Goal: Task Accomplishment & Management: Manage account settings

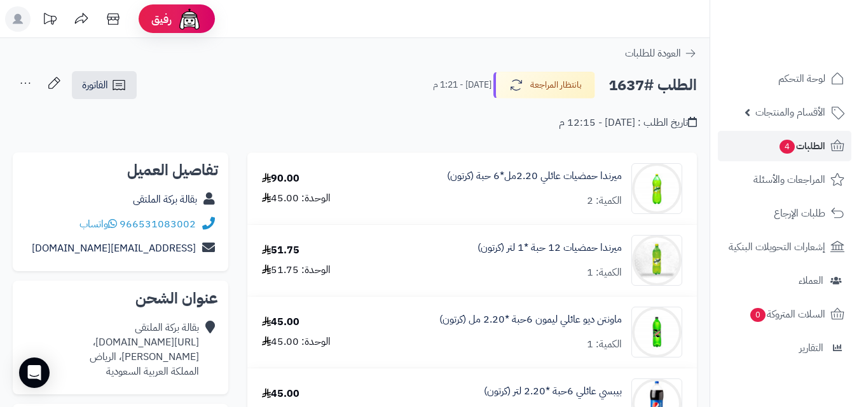
scroll to position [46, 0]
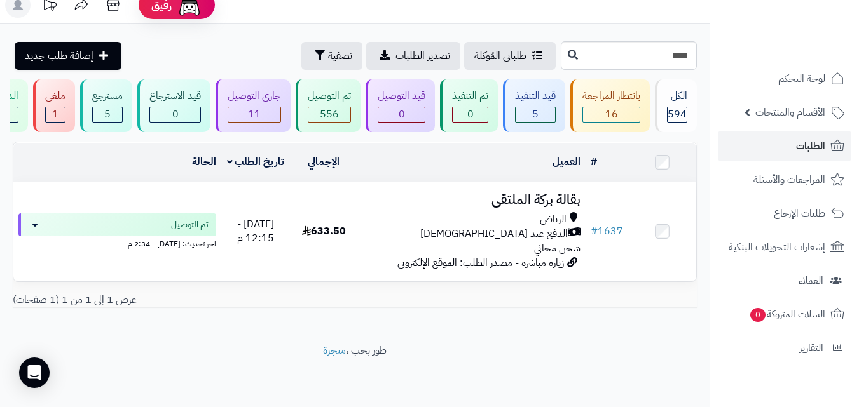
scroll to position [22, 0]
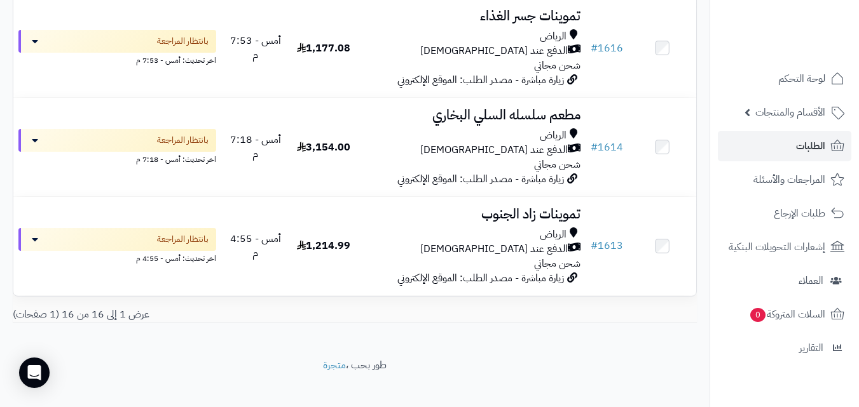
scroll to position [1508, 0]
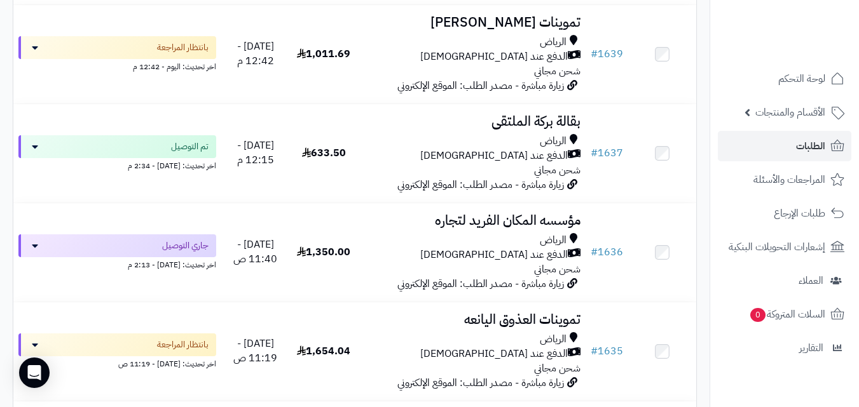
scroll to position [424, 0]
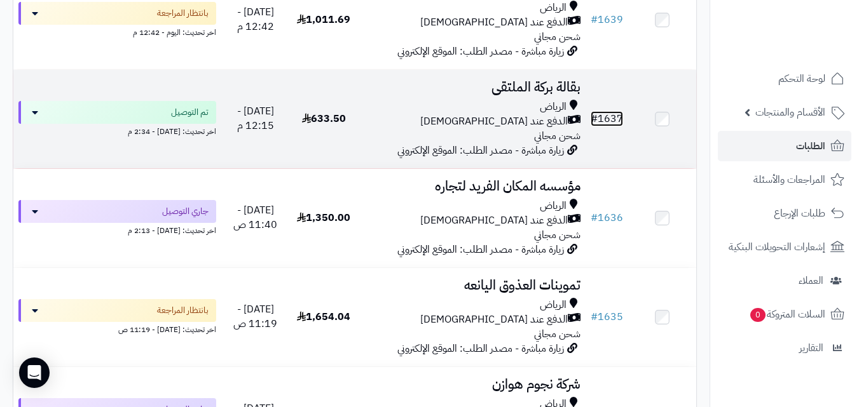
click at [608, 126] on link "# 1637" at bounding box center [606, 118] width 32 height 15
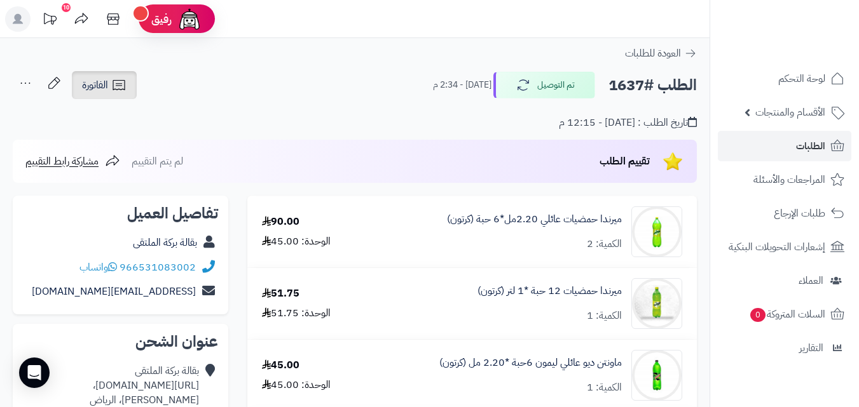
drag, startPoint x: 101, startPoint y: 83, endPoint x: 128, endPoint y: 97, distance: 30.4
click at [102, 85] on span "الفاتورة" at bounding box center [95, 85] width 26 height 15
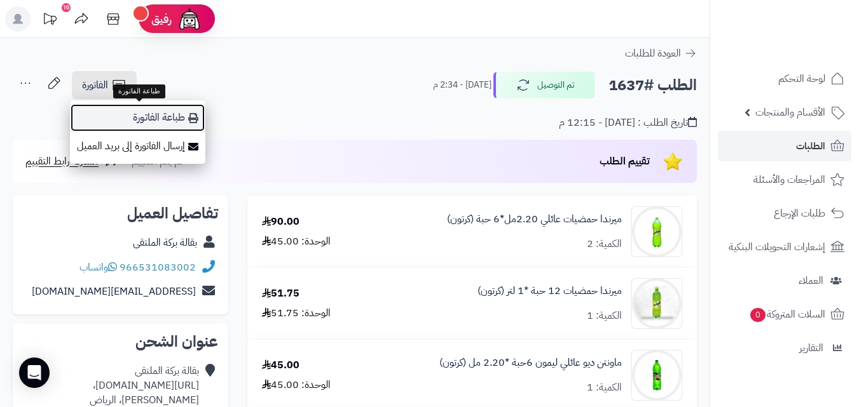
click at [153, 112] on link "طباعة الفاتورة" at bounding box center [137, 118] width 135 height 29
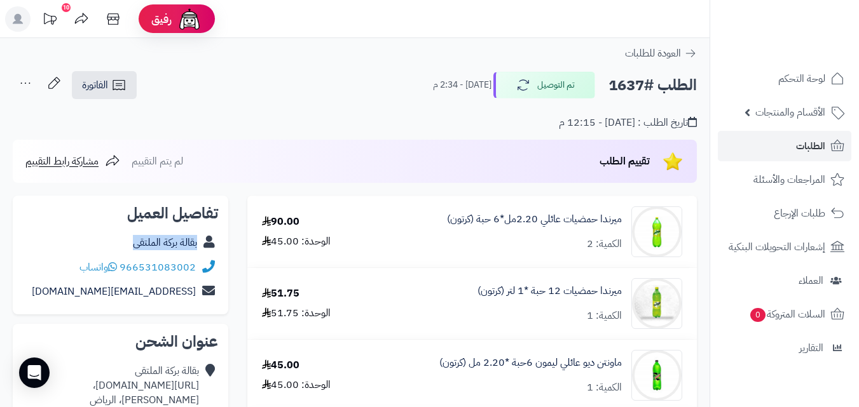
copy div "بقالة بركة الملتقى"
drag, startPoint x: 125, startPoint y: 244, endPoint x: 207, endPoint y: 240, distance: 82.1
click at [207, 243] on div "بقالة بركة الملتقى" at bounding box center [120, 243] width 195 height 25
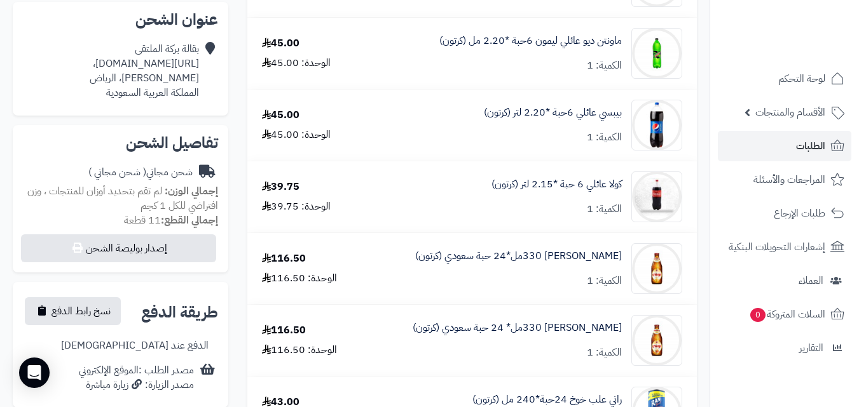
scroll to position [327, 0]
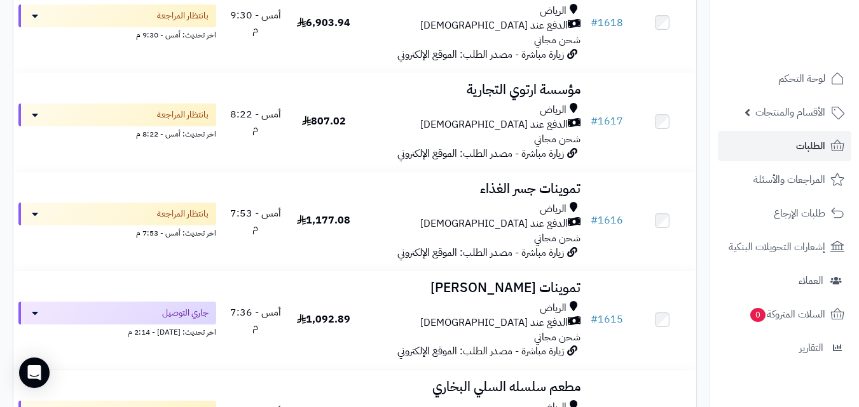
scroll to position [1644, 0]
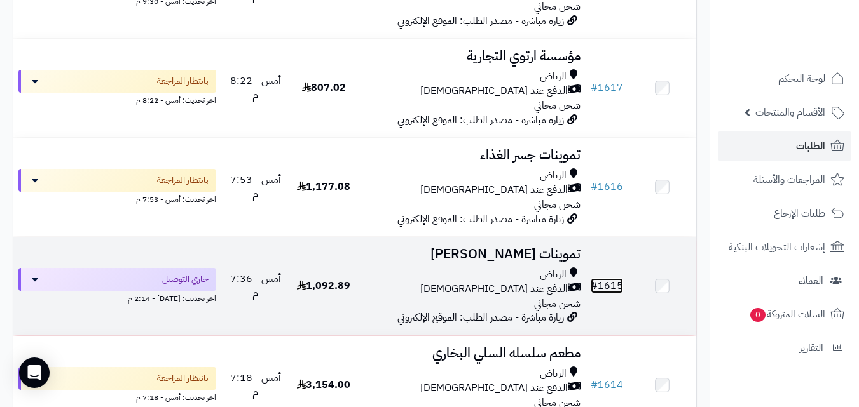
click at [611, 294] on link "# 1615" at bounding box center [606, 285] width 32 height 15
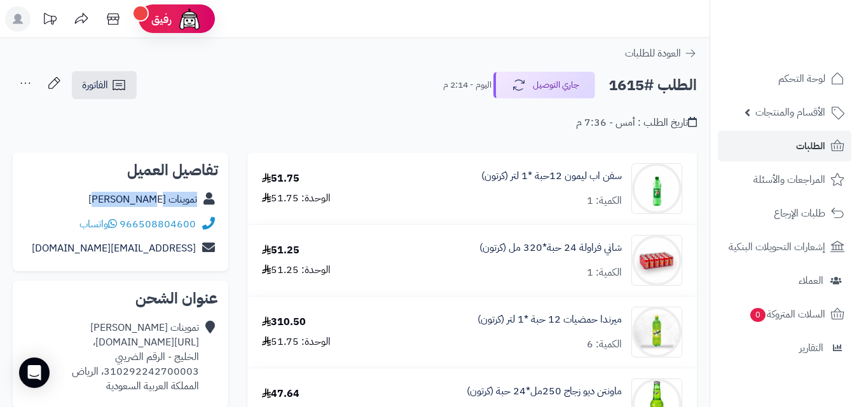
copy div "تموينات [PERSON_NAME]"
drag, startPoint x: 111, startPoint y: 205, endPoint x: 208, endPoint y: 196, distance: 97.6
click at [208, 196] on div "تموينات هاجر العنزي" at bounding box center [120, 199] width 195 height 25
click at [127, 89] on link "الفاتورة" at bounding box center [104, 85] width 65 height 28
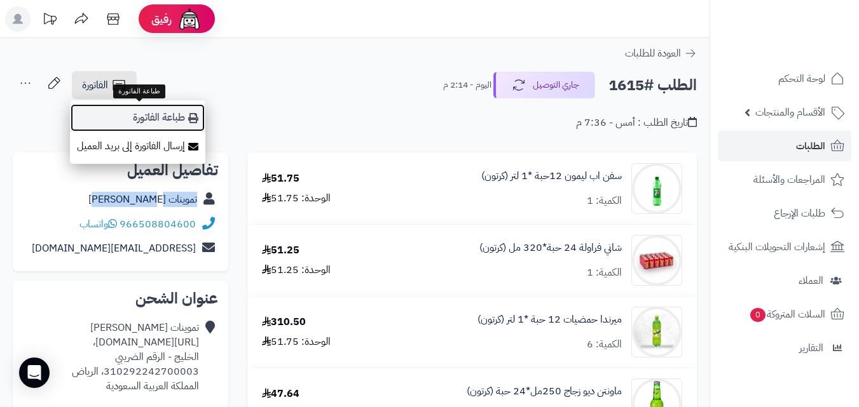
click at [146, 119] on link "طباعة الفاتورة" at bounding box center [137, 118] width 135 height 29
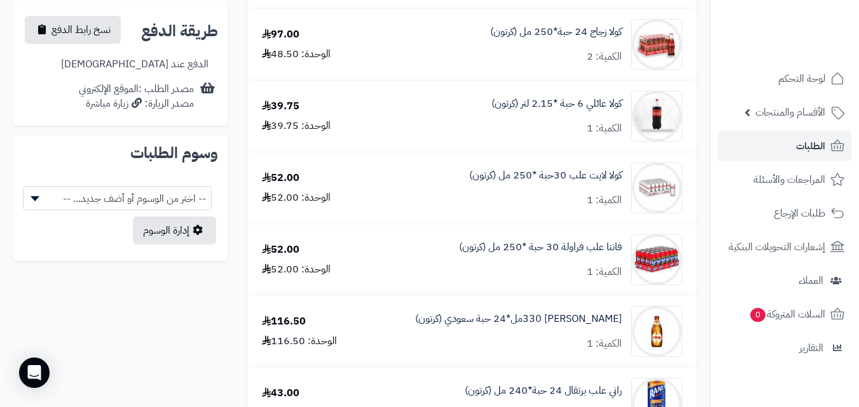
scroll to position [580, 0]
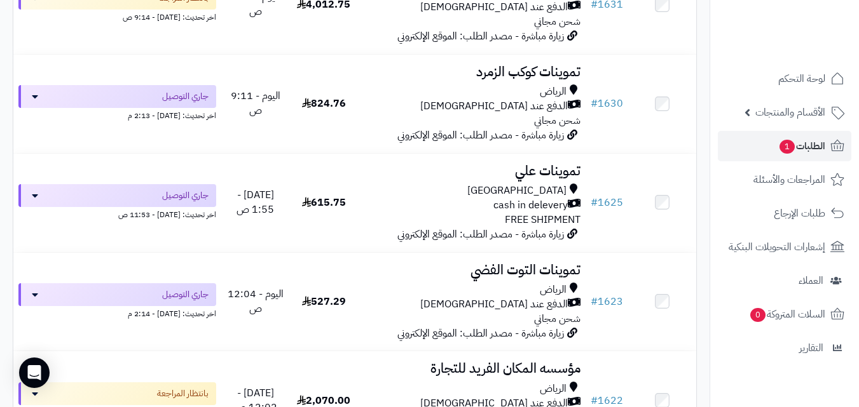
scroll to position [998, 0]
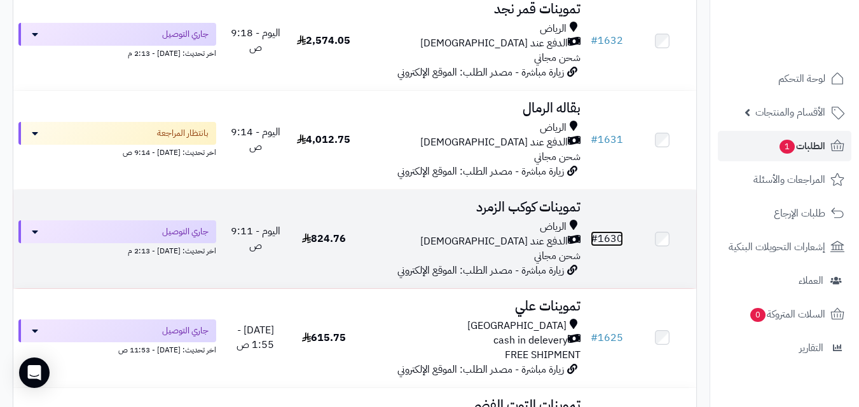
click at [610, 242] on link "# 1630" at bounding box center [606, 238] width 32 height 15
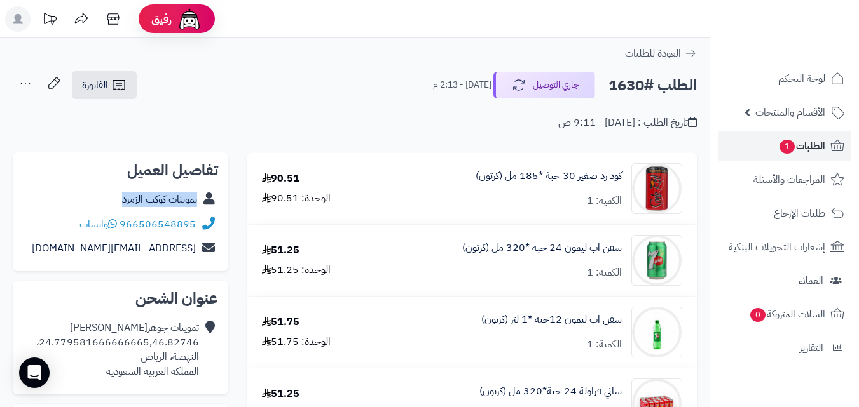
copy div "تموينات كوكب الزمرد"
drag, startPoint x: 114, startPoint y: 198, endPoint x: 201, endPoint y: 205, distance: 87.4
click at [201, 205] on div "تموينات كوكب الزمرد" at bounding box center [120, 199] width 195 height 25
click at [50, 85] on icon at bounding box center [53, 83] width 25 height 25
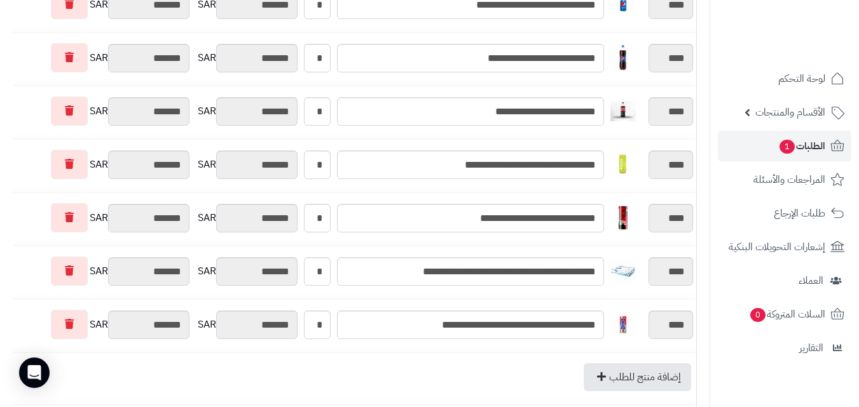
scroll to position [674, 0]
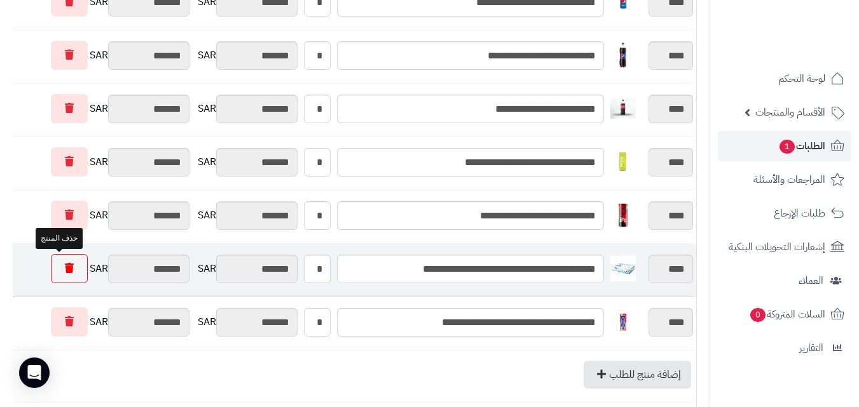
click at [57, 262] on link at bounding box center [69, 268] width 37 height 29
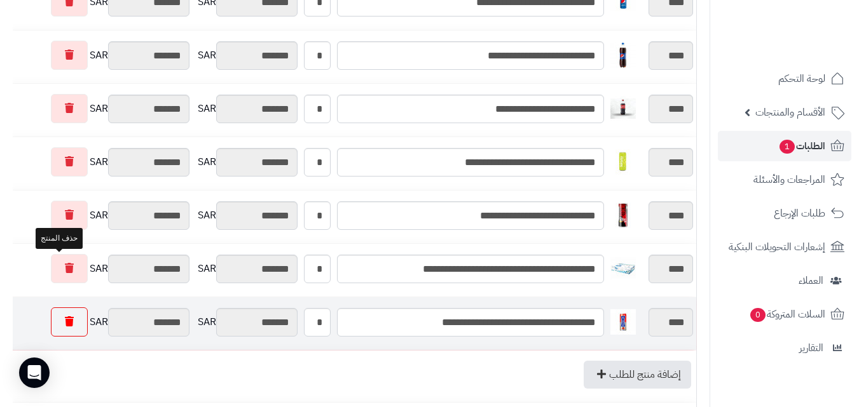
type input "********"
type input "*******"
type input "********"
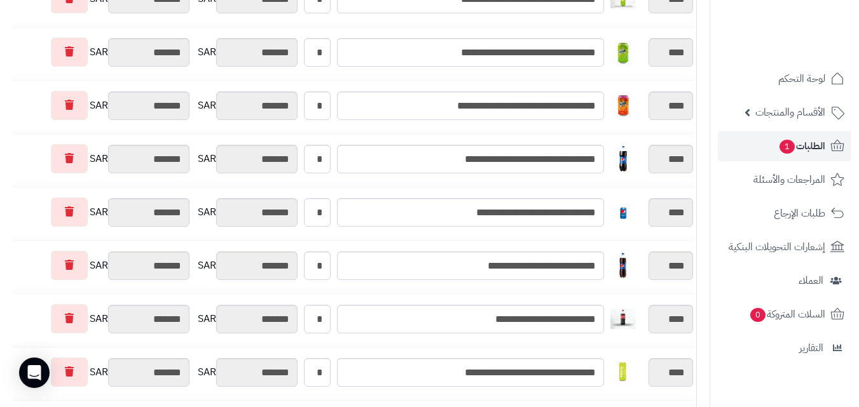
scroll to position [0, 0]
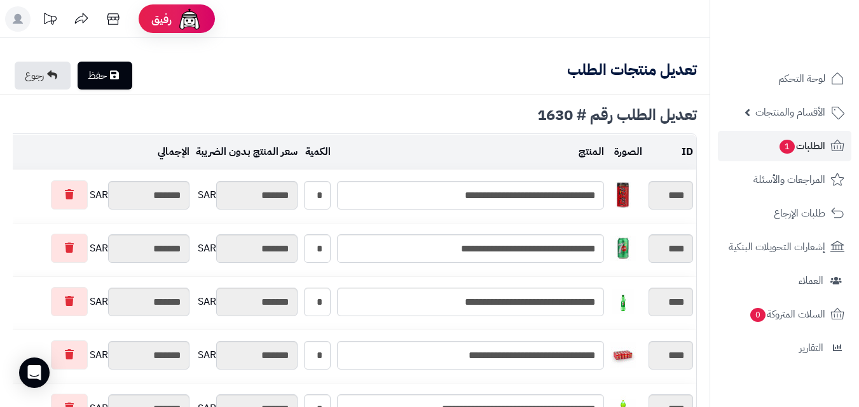
click at [107, 81] on link "حفظ" at bounding box center [105, 76] width 55 height 28
type input "**********"
type textarea "**********"
click at [112, 80] on link "حفظ" at bounding box center [105, 76] width 55 height 28
type input "**********"
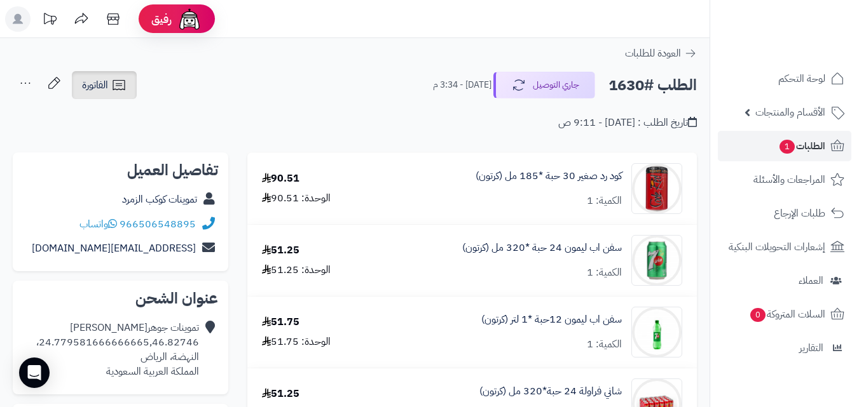
click at [106, 86] on span "الفاتورة" at bounding box center [95, 85] width 26 height 15
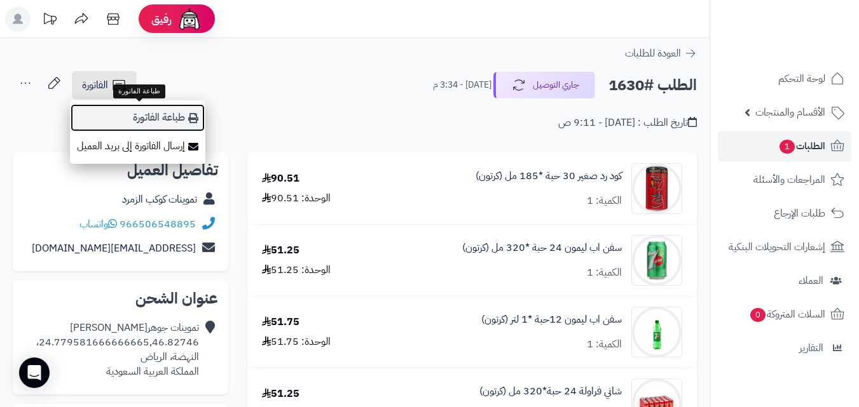
click at [174, 112] on link "طباعة الفاتورة" at bounding box center [137, 118] width 135 height 29
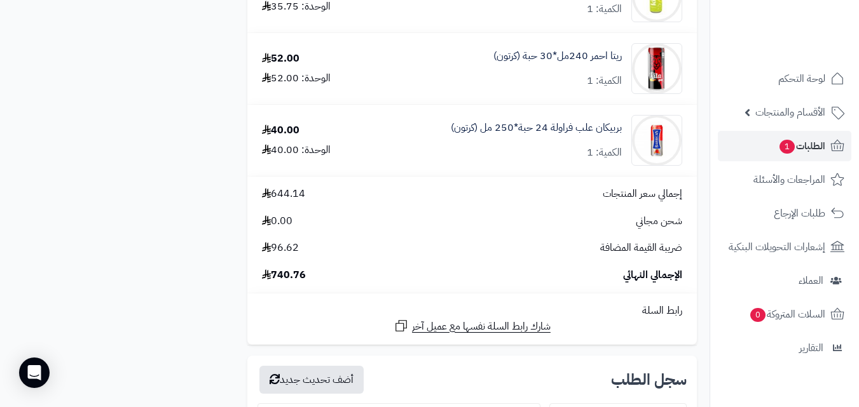
scroll to position [1007, 0]
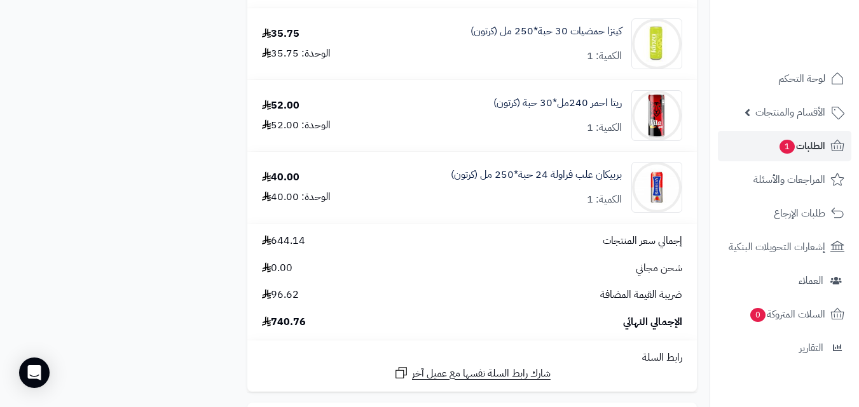
drag, startPoint x: 14, startPoint y: 0, endPoint x: 183, endPoint y: 121, distance: 207.8
click at [183, 121] on div "كود رد صغير 30 حبة *185 مل (كرتون) الكمية: 1 90.51 الوحدة: 90.51 سفن اب ليمون 2…" at bounding box center [354, 69] width 703 height 1847
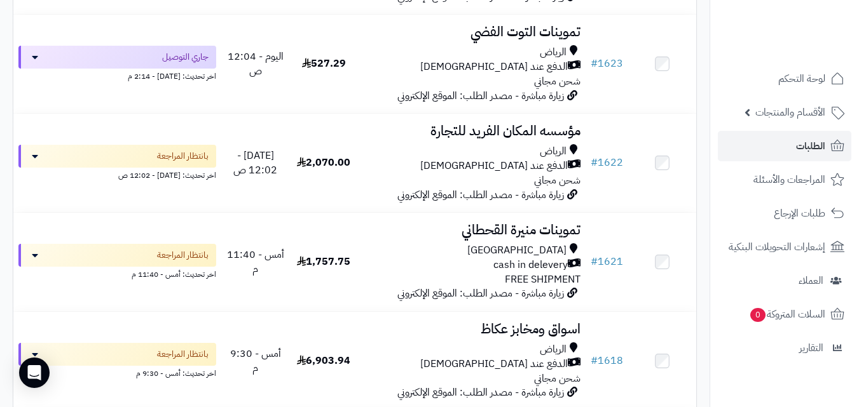
scroll to position [1303, 0]
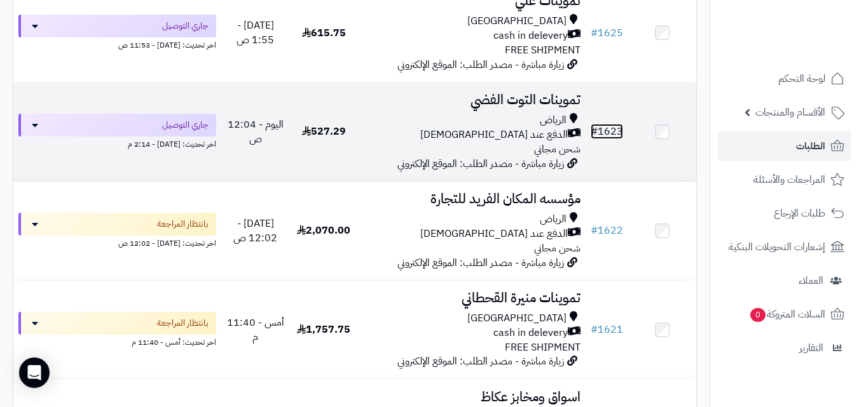
click at [617, 139] on link "# 1623" at bounding box center [606, 131] width 32 height 15
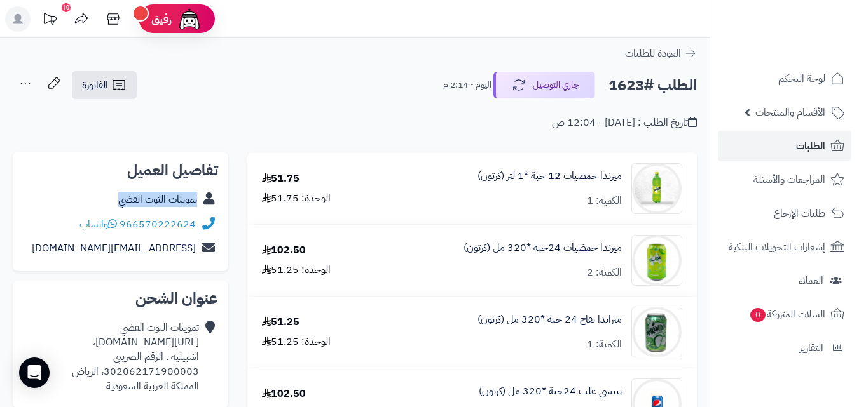
copy div "تموينات التوت الفضي"
drag, startPoint x: 109, startPoint y: 200, endPoint x: 208, endPoint y: 208, distance: 100.1
click at [208, 208] on div "تموينات التوت الفضي" at bounding box center [120, 199] width 195 height 25
click at [104, 81] on span "الفاتورة" at bounding box center [95, 85] width 26 height 15
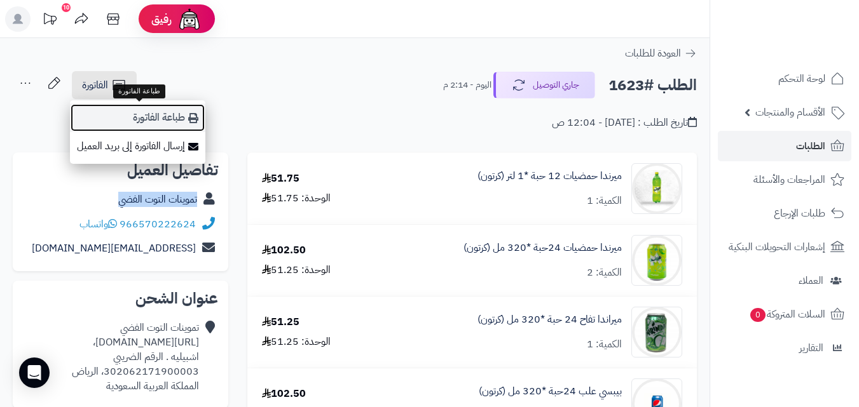
click at [193, 118] on icon at bounding box center [193, 118] width 10 height 10
